Goal: Find specific page/section: Find specific page/section

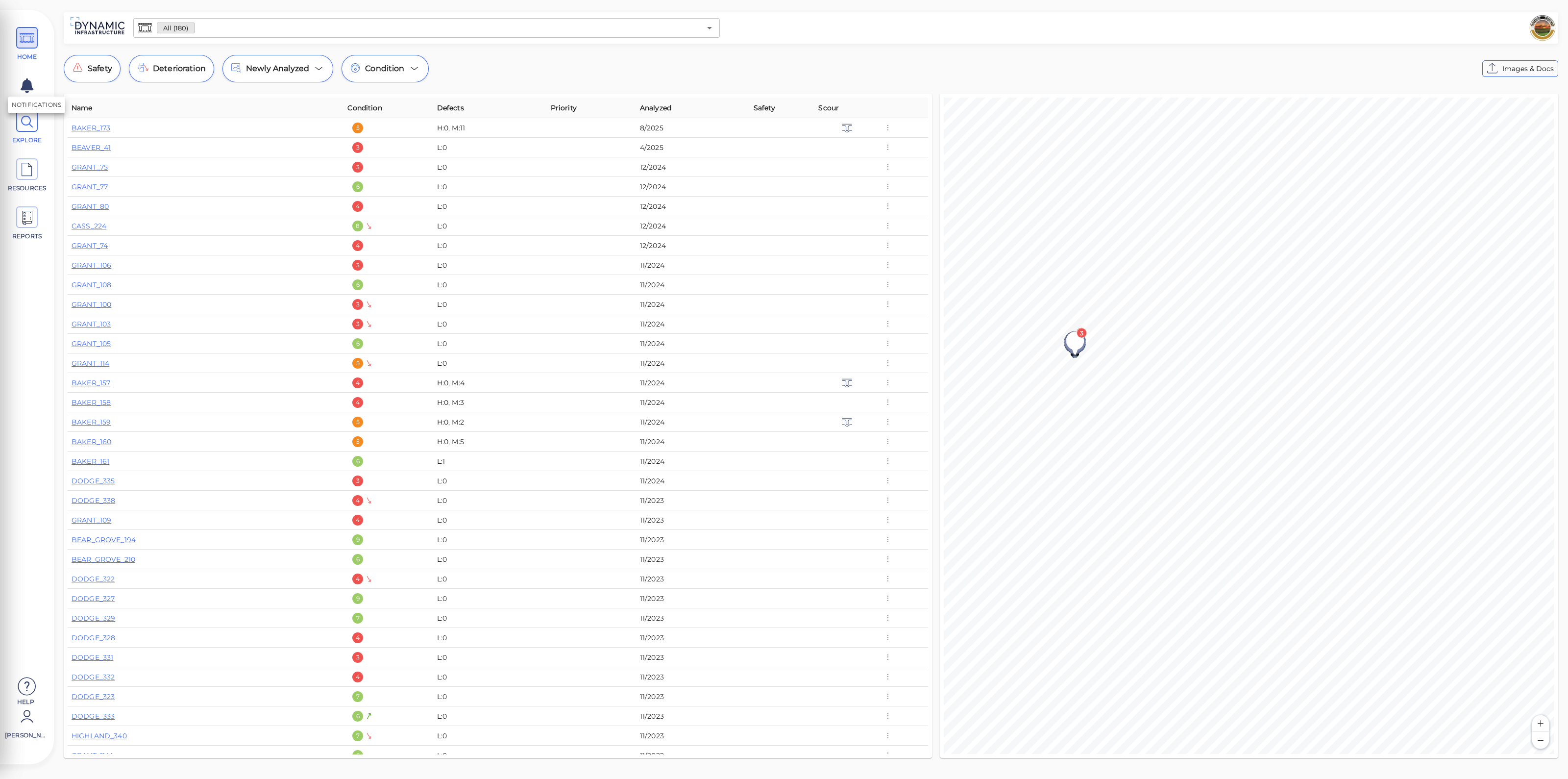
click at [26, 129] on icon at bounding box center [26, 121] width 15 height 22
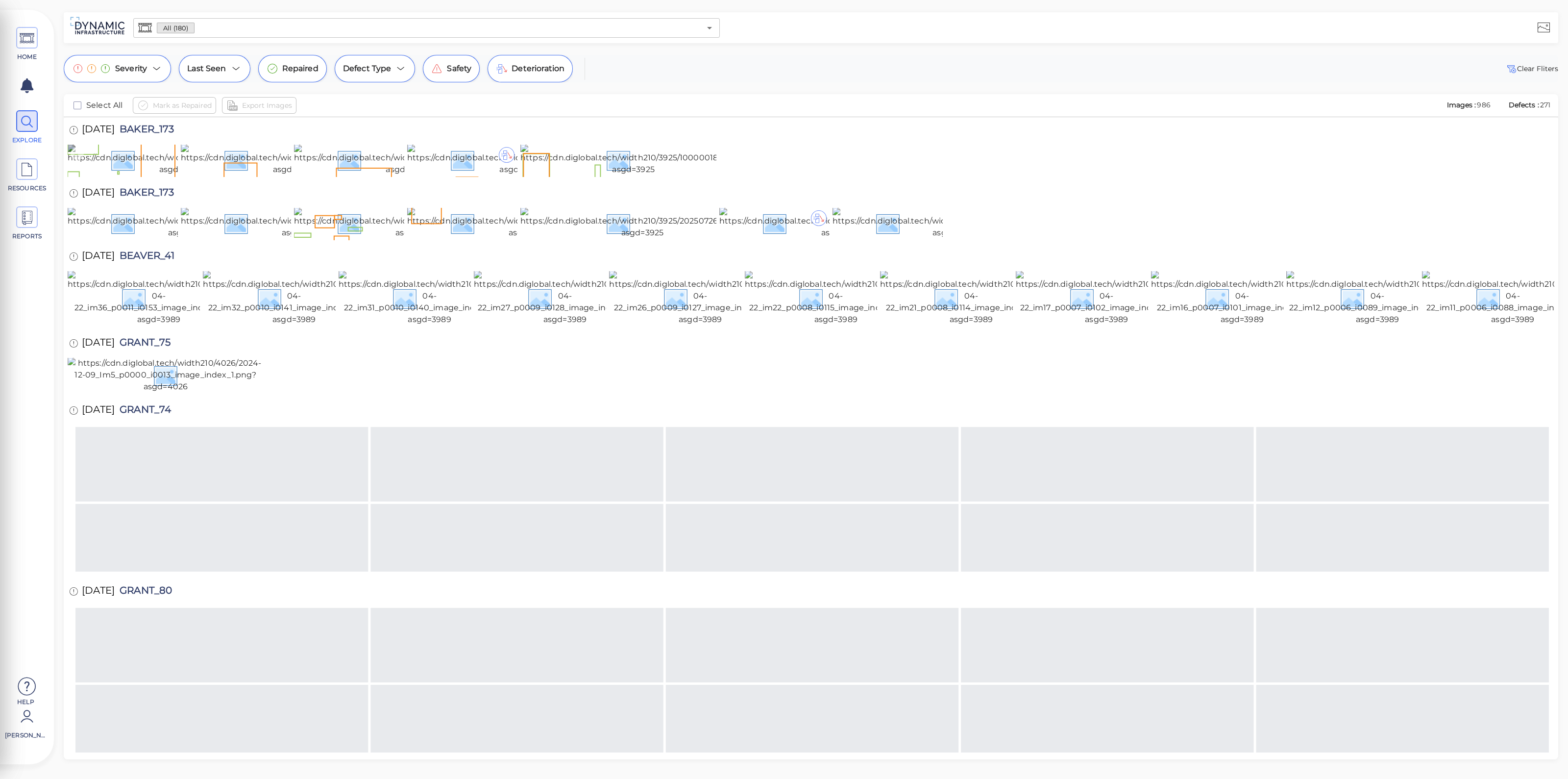
click at [161, 173] on img at bounding box center [180, 160] width 225 height 31
